Goal: Find specific page/section: Find specific page/section

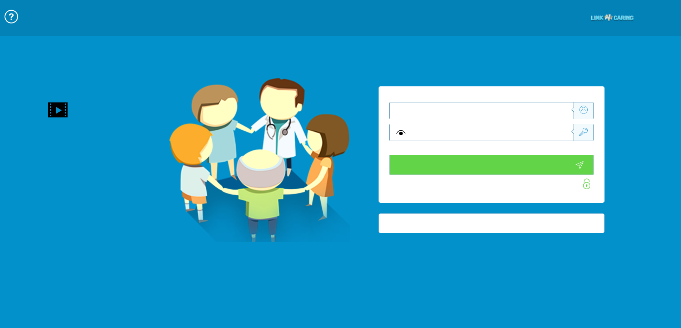
type input "התחבר עכשיו"
type input "עדיין לא? צור חשבון!"
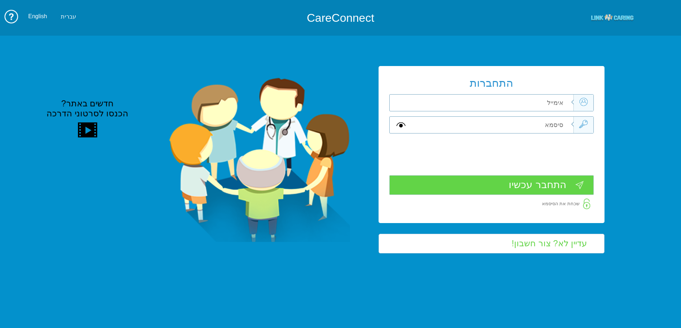
click at [480, 105] on input "text" at bounding box center [492, 103] width 161 height 16
type input "ש"
type input "anna.kanarov@pbsh.health.gov.il"
click at [534, 126] on input "text" at bounding box center [492, 125] width 161 height 16
type input "A"
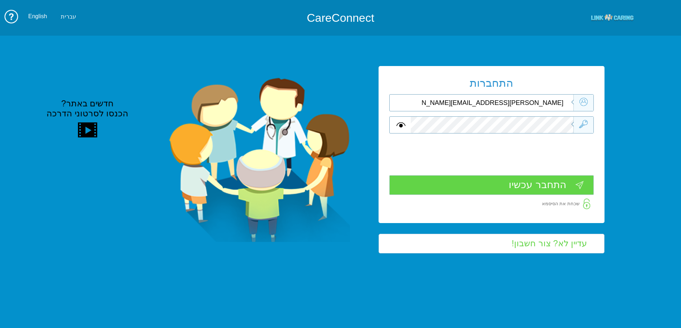
click at [582, 182] on input "התחבר עכשיו" at bounding box center [491, 185] width 204 height 20
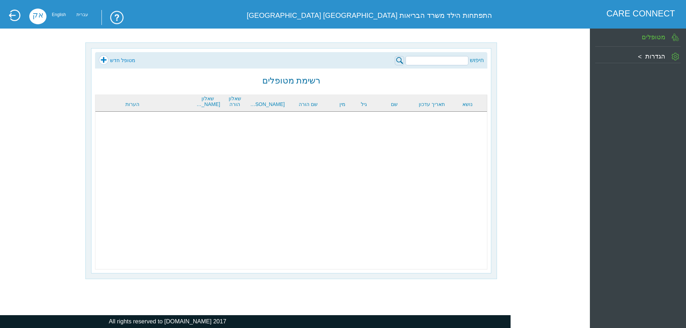
click at [451, 59] on input "search" at bounding box center [437, 60] width 63 height 9
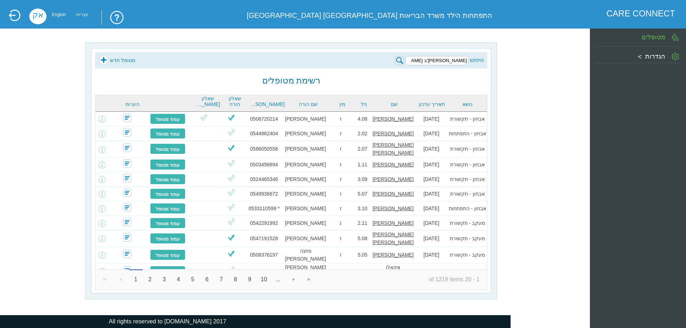
type input "[PERSON_NAME]'ב [PERSON_NAME]"
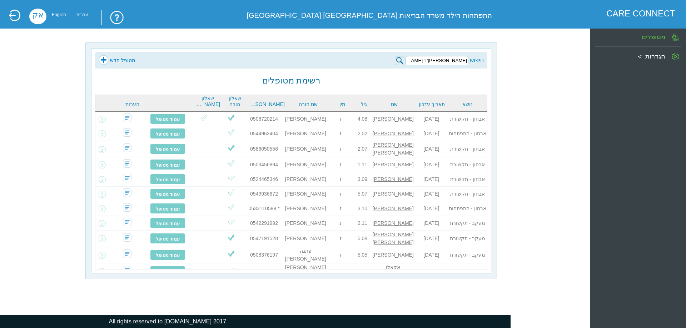
click at [399, 60] on img at bounding box center [399, 60] width 9 height 9
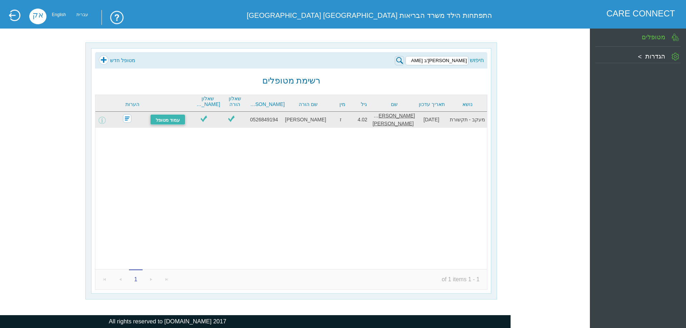
click at [165, 122] on link "עמוד מטופל" at bounding box center [168, 119] width 36 height 11
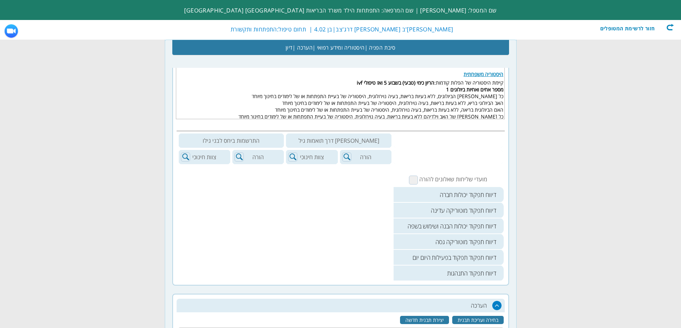
scroll to position [393, 0]
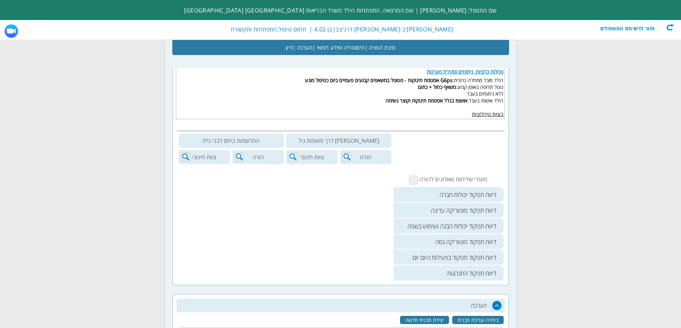
click at [323, 198] on td at bounding box center [339, 234] width 108 height 94
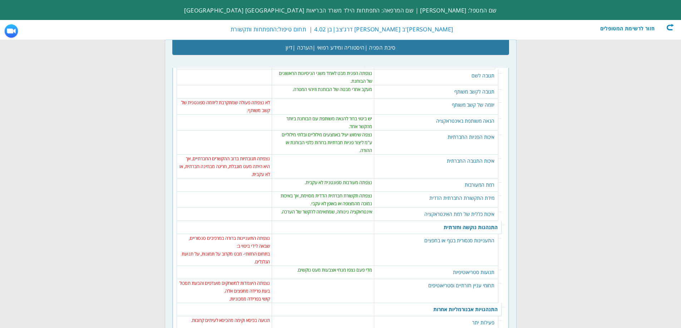
scroll to position [1261, 0]
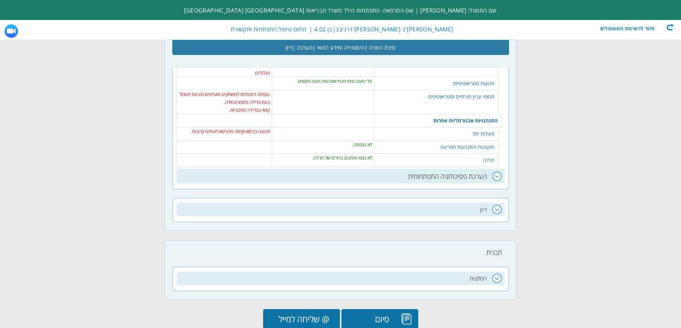
click at [470, 169] on h3 "הערכת פסיכולוגיה התפתחותית" at bounding box center [340, 176] width 328 height 15
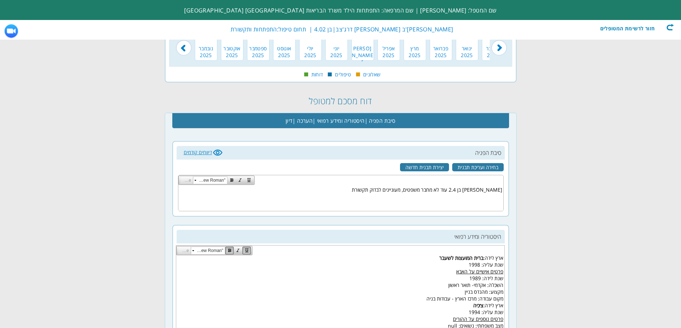
scroll to position [0, 0]
